Goal: Information Seeking & Learning: Find contact information

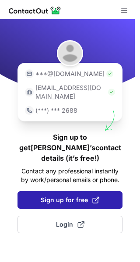
click at [83, 196] on span "Sign up for free" at bounding box center [70, 200] width 59 height 9
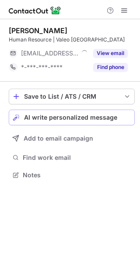
scroll to position [4, 4]
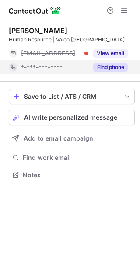
click at [104, 67] on button "Find phone" at bounding box center [110, 67] width 35 height 9
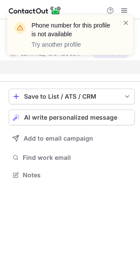
scroll to position [155, 140]
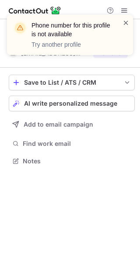
click at [125, 24] on span at bounding box center [125, 22] width 7 height 9
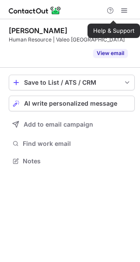
scroll to position [141, 140]
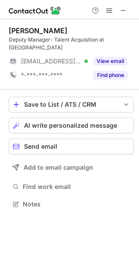
scroll to position [4, 4]
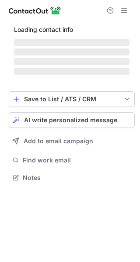
scroll to position [4, 4]
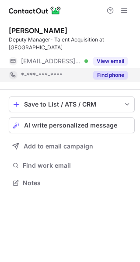
click at [99, 71] on button "Find phone" at bounding box center [110, 75] width 35 height 9
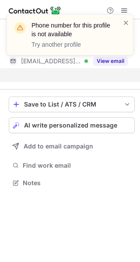
click at [115, 56] on div "Phone number for this profile is not available Try another profile" at bounding box center [70, 38] width 140 height 65
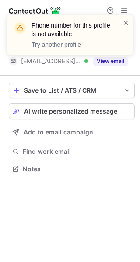
scroll to position [155, 140]
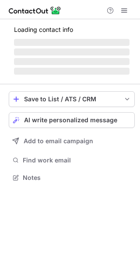
scroll to position [183, 140]
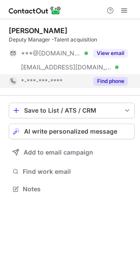
click at [111, 77] on button "Find phone" at bounding box center [110, 81] width 35 height 9
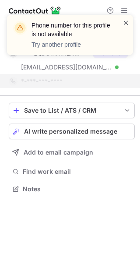
click at [125, 20] on span at bounding box center [125, 22] width 7 height 9
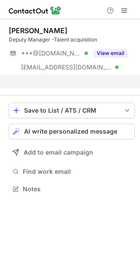
scroll to position [169, 140]
